Goal: Information Seeking & Learning: Learn about a topic

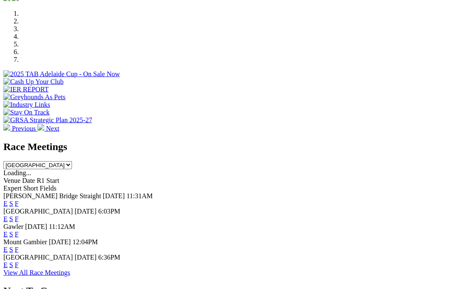
scroll to position [260, 0]
click at [19, 200] on link "F" at bounding box center [17, 203] width 4 height 7
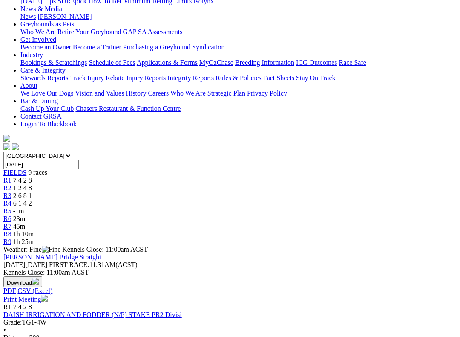
scroll to position [130, 0]
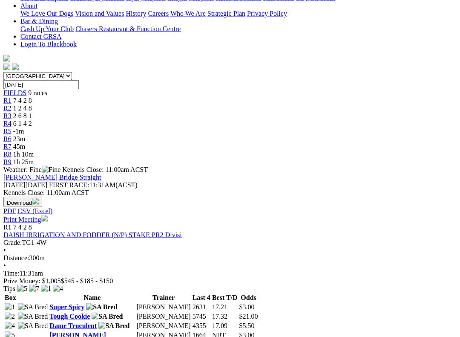
scroll to position [207, 0]
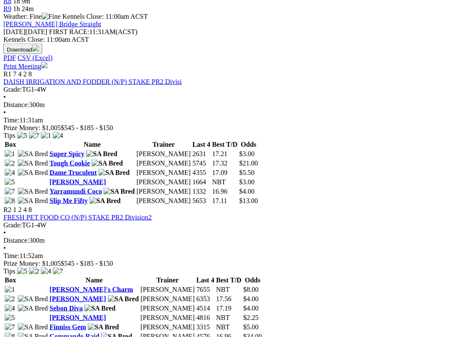
scroll to position [374, 0]
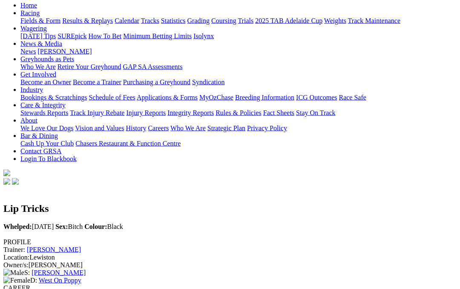
scroll to position [85, 0]
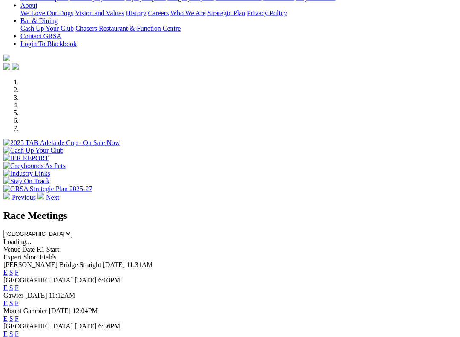
scroll to position [191, 0]
click at [19, 268] on link "F" at bounding box center [17, 271] width 4 height 7
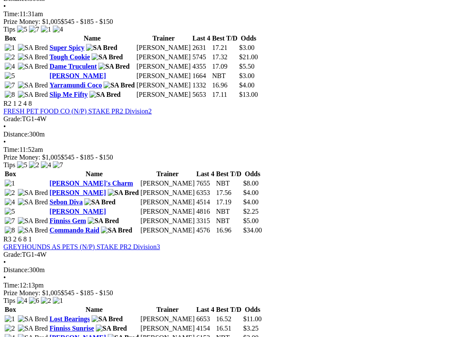
scroll to position [494, 0]
